Goal: Task Accomplishment & Management: Manage account settings

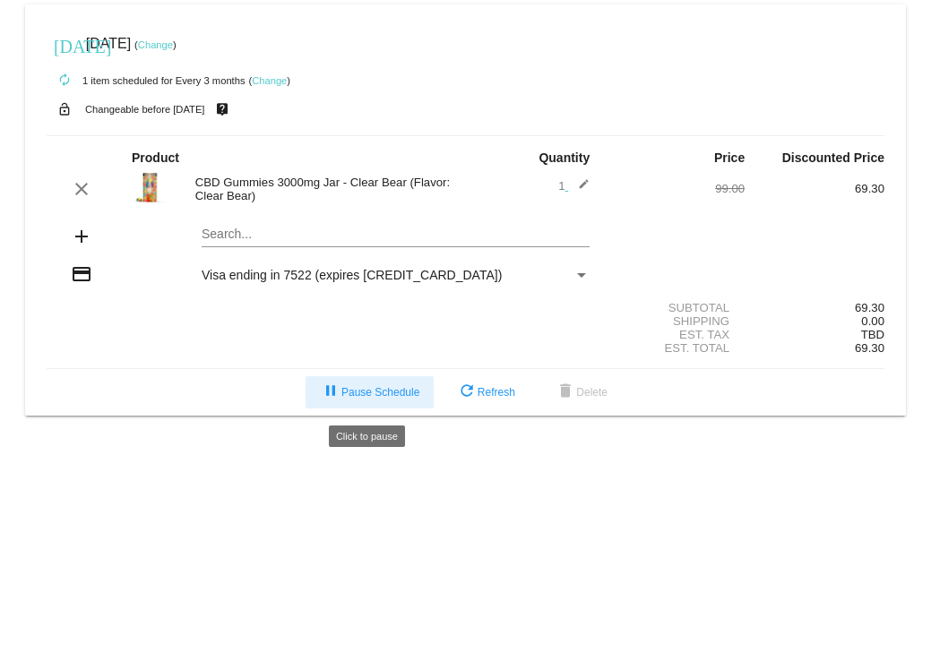
click at [364, 399] on span "pause Pause Schedule" at bounding box center [369, 392] width 99 height 13
click at [198, 388] on div "play_arrow Resume Schedule refresh Refresh delete Delete" at bounding box center [465, 392] width 866 height 32
click at [173, 45] on link "Change" at bounding box center [155, 44] width 35 height 11
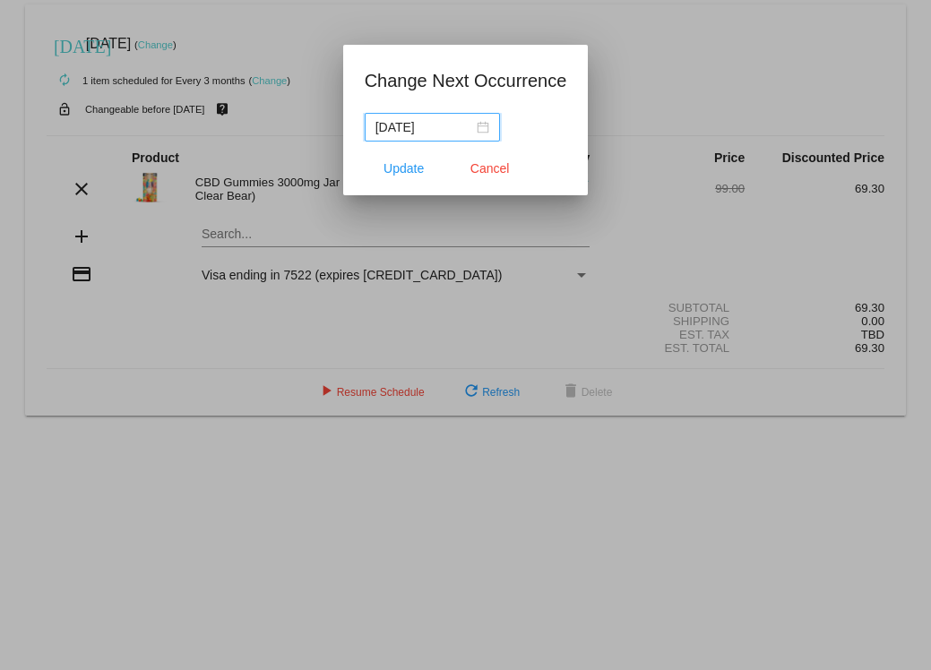
click at [422, 132] on input "[DATE]" at bounding box center [424, 127] width 98 height 20
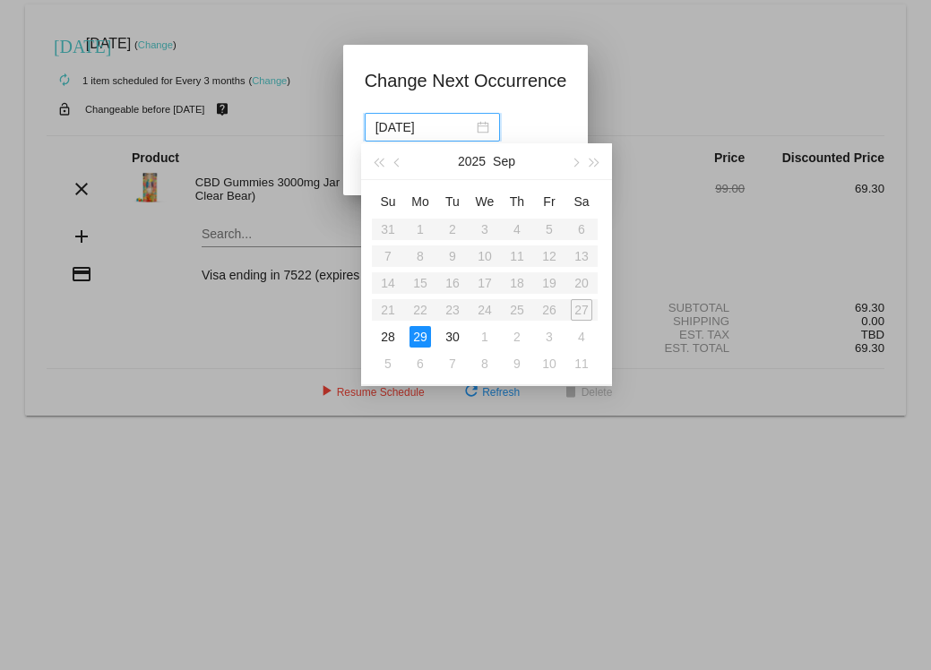
click at [421, 128] on input "[DATE]" at bounding box center [424, 127] width 98 height 20
click at [596, 162] on span "button" at bounding box center [594, 163] width 9 height 9
click at [244, 319] on div at bounding box center [465, 335] width 931 height 670
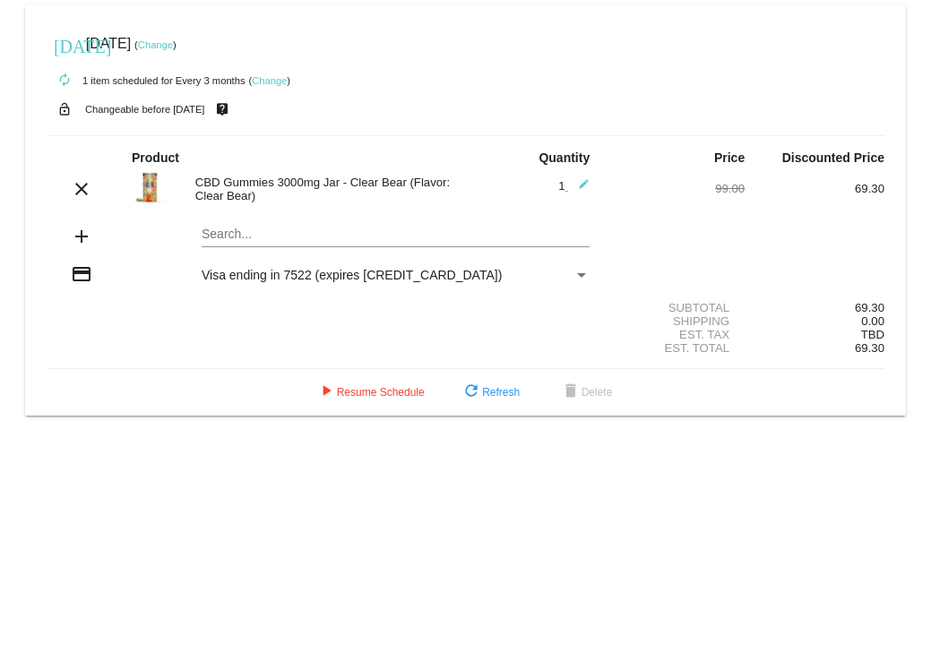
click at [173, 44] on link "Change" at bounding box center [155, 44] width 35 height 11
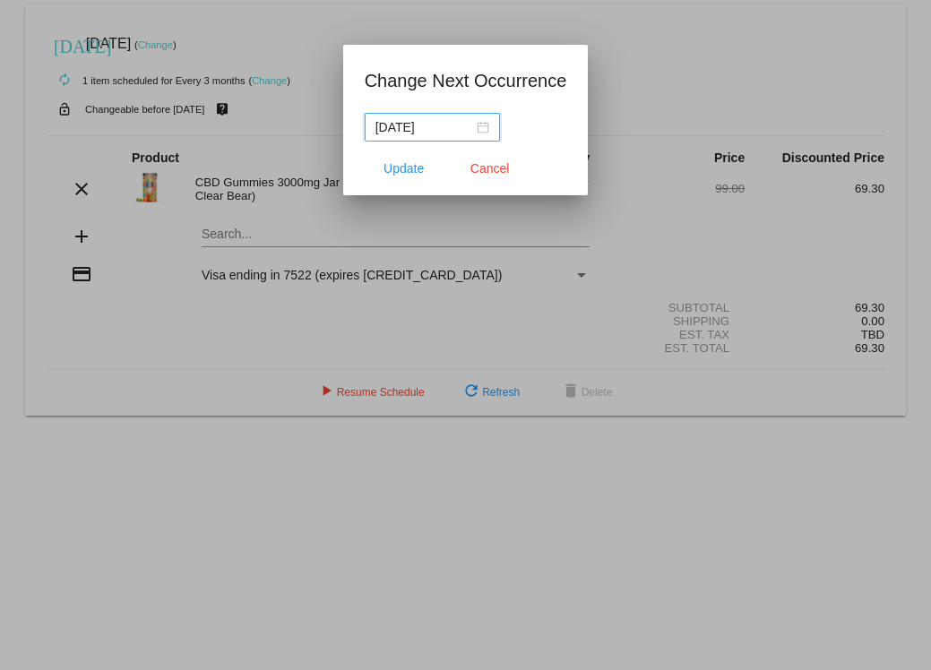
click at [423, 128] on input "[DATE]" at bounding box center [424, 127] width 98 height 20
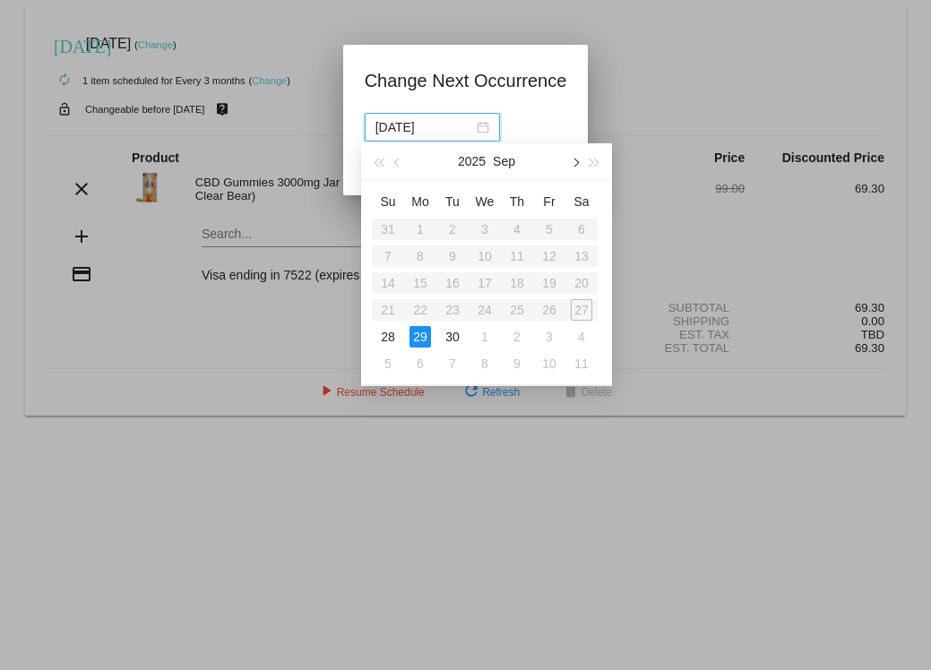
click at [574, 161] on span "button" at bounding box center [574, 163] width 9 height 9
click at [584, 334] on div "29" at bounding box center [581, 336] width 21 height 21
type input "[DATE]"
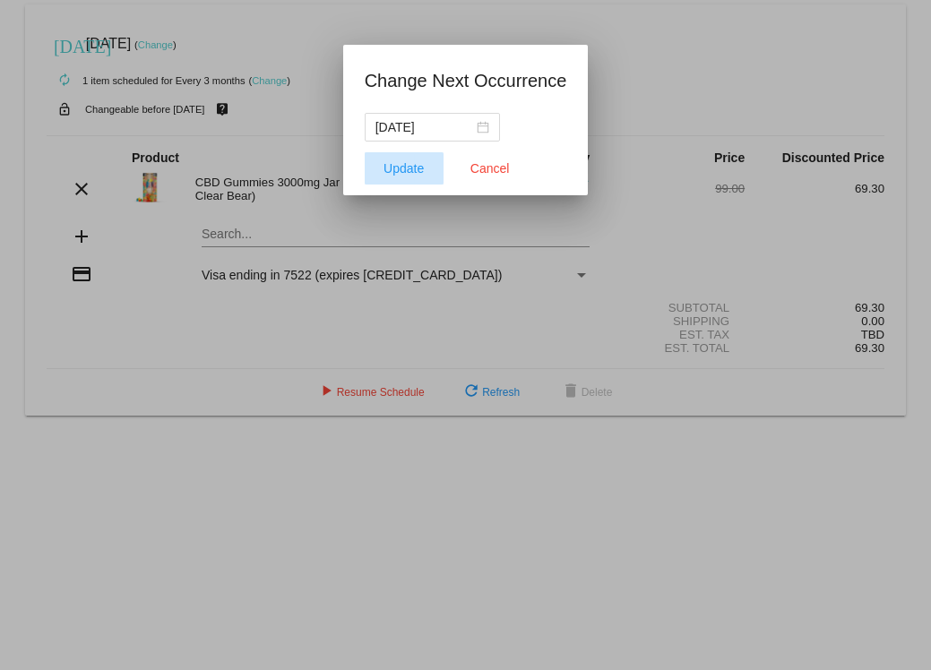
click at [393, 175] on span "Update" at bounding box center [403, 168] width 40 height 14
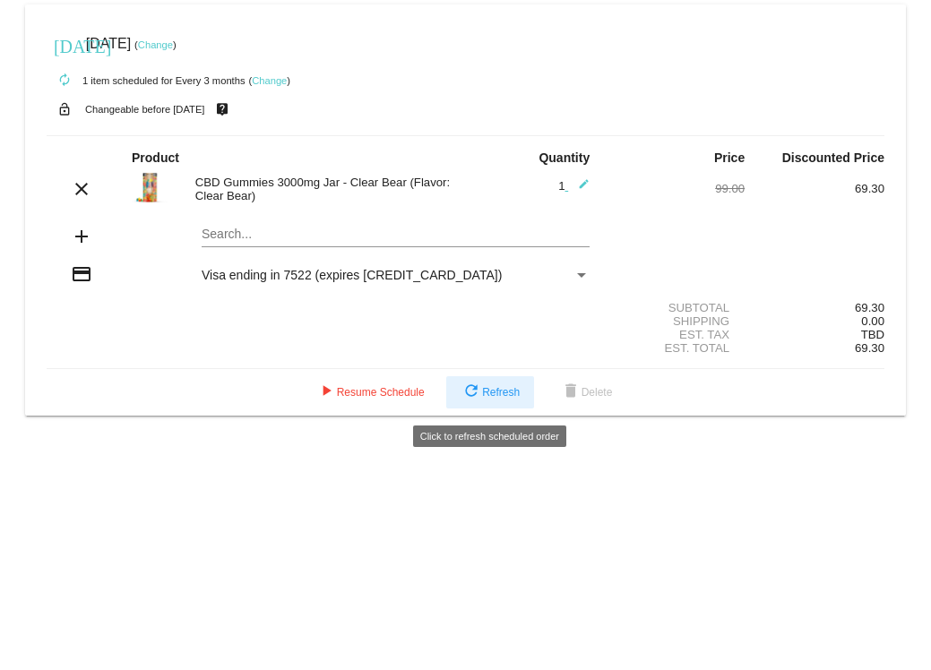
click at [503, 393] on span "refresh Refresh" at bounding box center [489, 392] width 59 height 13
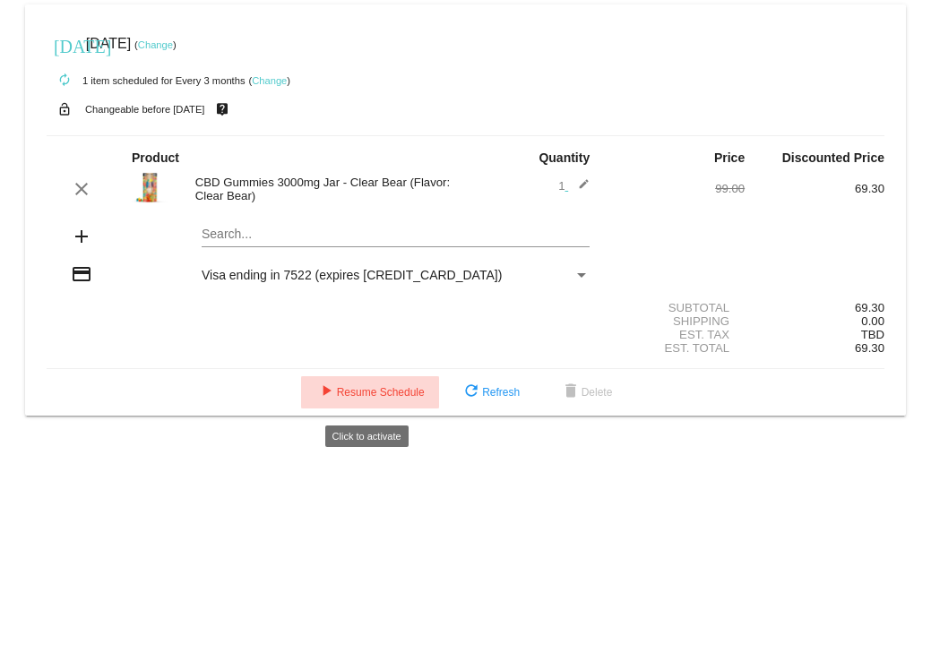
click at [348, 403] on button "play_arrow Resume Schedule" at bounding box center [370, 392] width 138 height 32
